Goal: Information Seeking & Learning: Learn about a topic

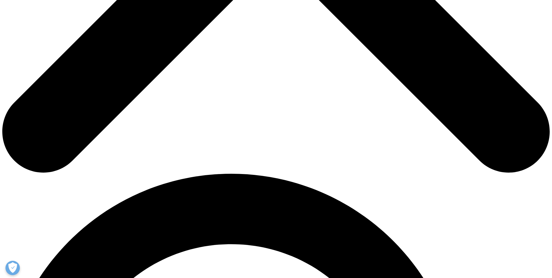
scroll to position [383, 0]
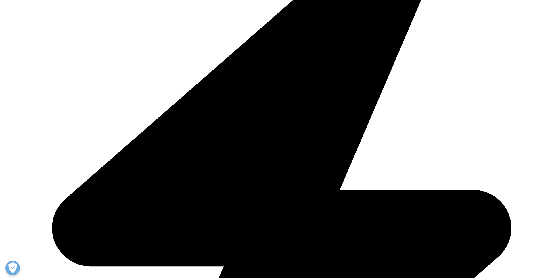
drag, startPoint x: 154, startPoint y: 126, endPoint x: 178, endPoint y: 124, distance: 24.8
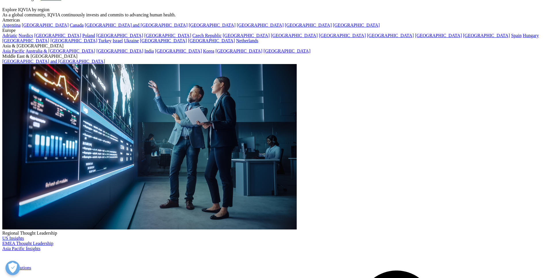
scroll to position [65, 0]
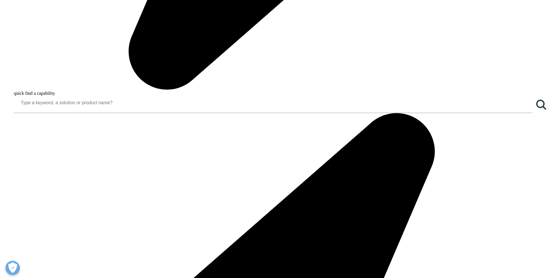
scroll to position [835, 0]
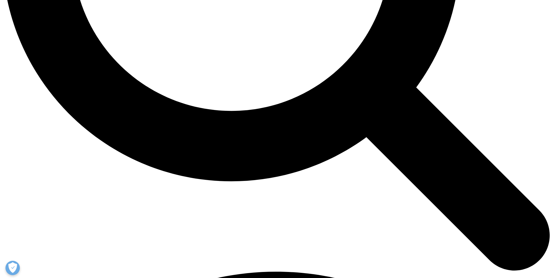
scroll to position [834, 0]
